Goal: Find contact information: Find contact information

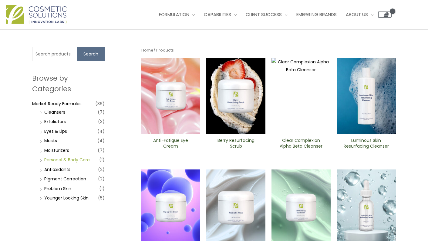
scroll to position [4, 0]
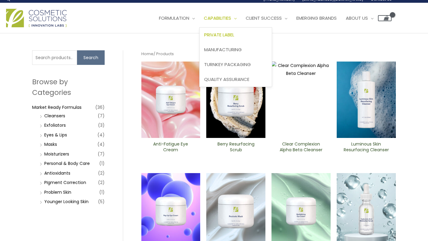
click at [234, 36] on span "Private Label" at bounding box center [219, 35] width 30 height 6
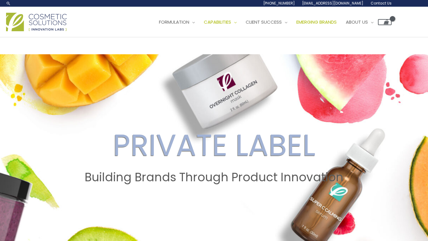
click at [337, 21] on span "Emerging Brands" at bounding box center [316, 22] width 40 height 6
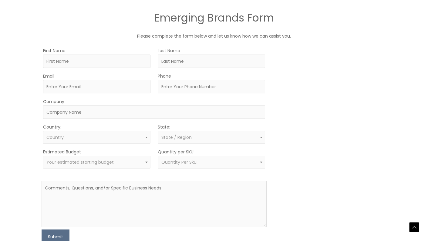
scroll to position [326, 0]
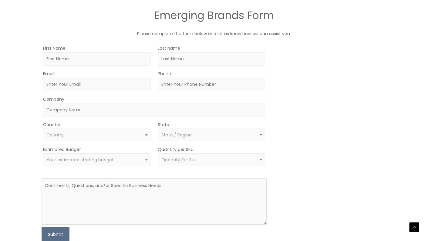
click at [200, 162] on span "Quantity Per Sku" at bounding box center [211, 160] width 100 height 6
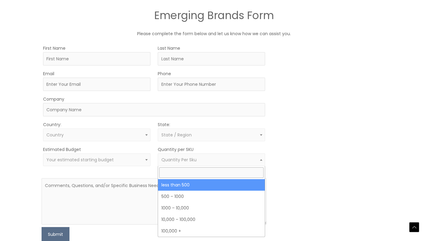
click at [291, 156] on div "MOQ TRIGGER STEP 2 TRIGGER" at bounding box center [330, 142] width 113 height 197
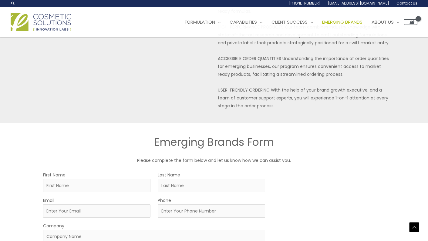
scroll to position [0, 0]
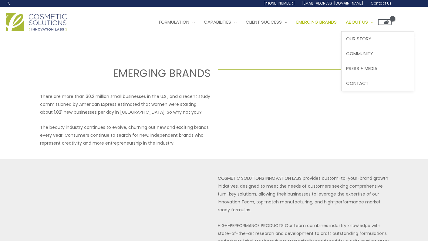
click at [368, 19] on span "About Us" at bounding box center [357, 22] width 22 height 6
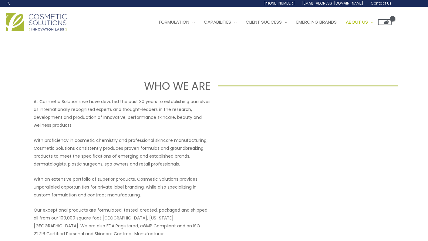
click at [356, 3] on span "[EMAIL_ADDRESS][DOMAIN_NAME]" at bounding box center [332, 3] width 61 height 5
click at [379, 4] on span "Contact Us" at bounding box center [381, 3] width 21 height 5
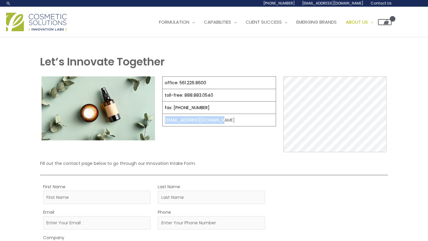
drag, startPoint x: 237, startPoint y: 119, endPoint x: 163, endPoint y: 117, distance: 74.3
click at [163, 117] on td "[EMAIL_ADDRESS][DOMAIN_NAME]" at bounding box center [219, 120] width 113 height 12
copy td "[EMAIL_ADDRESS][DOMAIN_NAME]"
